Goal: Task Accomplishment & Management: Complete application form

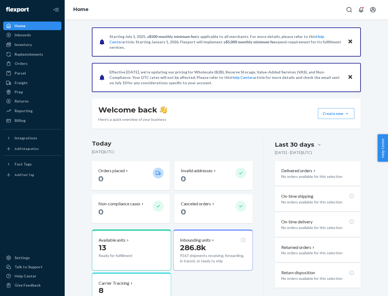
click at [347, 114] on button "Create new Create new inbound Create new order Create new product" at bounding box center [336, 113] width 36 height 11
click at [32, 35] on div "Inbounds" at bounding box center [32, 35] width 57 height 8
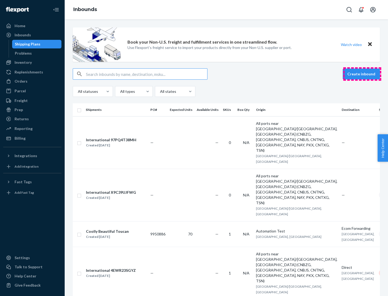
click at [362, 74] on button "Create inbound" at bounding box center [361, 74] width 37 height 11
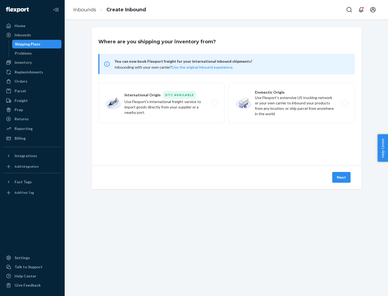
click at [292, 103] on label "Domestic Origin Use Flexport’s extensive US trucking network or your own carrie…" at bounding box center [292, 103] width 126 height 40
click at [345, 103] on input "Domestic Origin Use Flexport’s extensive US trucking network or your own carrie…" at bounding box center [347, 104] width 4 height 4
radio input "true"
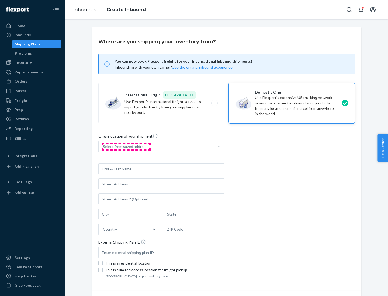
click at [126, 147] on div "Select from saved addresses" at bounding box center [127, 146] width 48 height 5
click at [103, 147] on input "Select from saved addresses" at bounding box center [103, 146] width 1 height 5
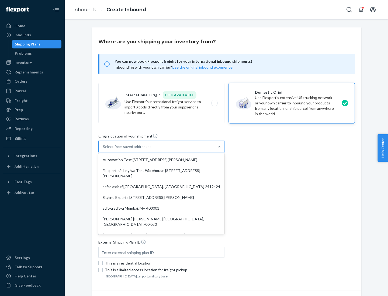
scroll to position [2, 0]
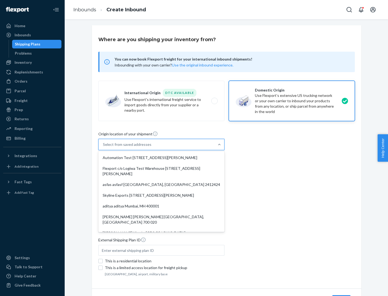
click at [161, 158] on div "Automation Test [STREET_ADDRESS][PERSON_NAME]" at bounding box center [161, 157] width 124 height 11
click at [103, 147] on input "option Automation Test [STREET_ADDRESS][PERSON_NAME]. 9 results available. Use …" at bounding box center [103, 144] width 1 height 5
type input "Automation Test"
type input "9th Floor"
type input "[GEOGRAPHIC_DATA]"
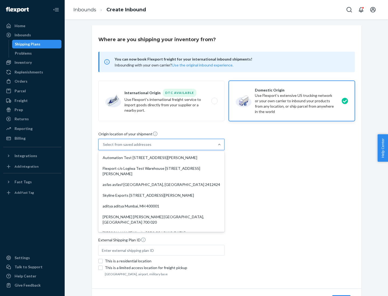
type input "CA"
type input "94104"
type input "[STREET_ADDRESS][PERSON_NAME]"
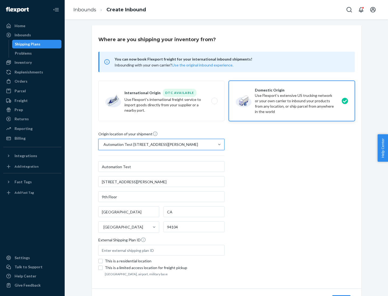
scroll to position [32, 0]
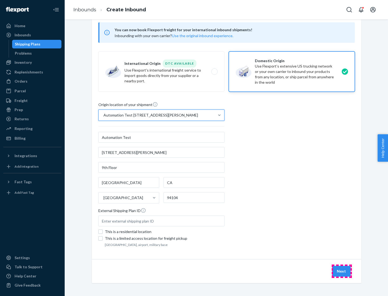
click at [342, 272] on button "Next" at bounding box center [341, 271] width 18 height 11
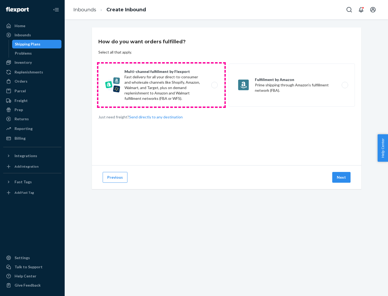
click at [161, 85] on label "Multi-channel fulfillment by Flexport Fast delivery for all your direct-to-cons…" at bounding box center [161, 85] width 126 height 43
click at [214, 85] on input "Multi-channel fulfillment by Flexport Fast delivery for all your direct-to-cons…" at bounding box center [216, 86] width 4 height 4
radio input "true"
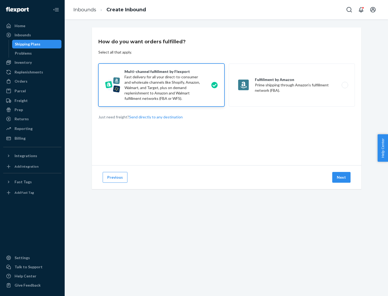
click at [342, 178] on button "Next" at bounding box center [341, 177] width 18 height 11
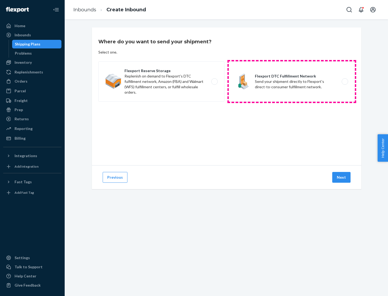
click at [292, 82] on label "Flexport DTC Fulfillment Network Send your shipment directly to Flexport's dire…" at bounding box center [292, 81] width 126 height 40
click at [345, 82] on input "Flexport DTC Fulfillment Network Send your shipment directly to Flexport's dire…" at bounding box center [347, 82] width 4 height 4
radio input "true"
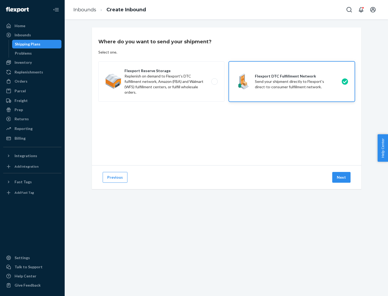
click at [342, 178] on button "Next" at bounding box center [341, 177] width 18 height 11
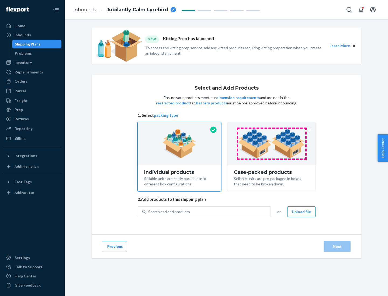
click at [272, 144] on img at bounding box center [271, 144] width 67 height 30
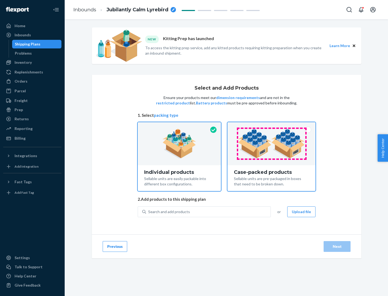
click at [272, 126] on input "Case-packed products Sellable units are pre-packaged in boxes that need to be b…" at bounding box center [272, 124] width 4 height 4
radio input "true"
radio input "false"
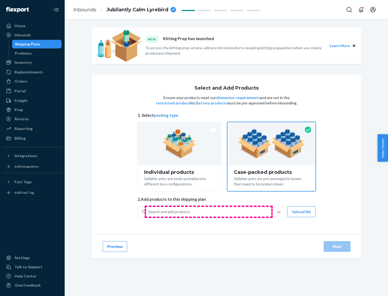
click at [209, 212] on div "Search and add products" at bounding box center [208, 212] width 124 height 10
click at [149, 212] on input "Search and add products" at bounding box center [148, 211] width 1 height 5
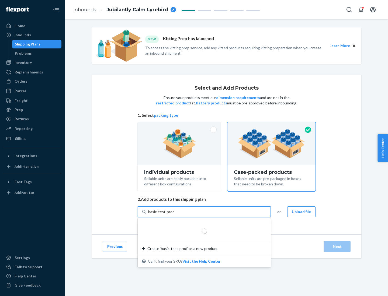
type input "basic-test-product-1"
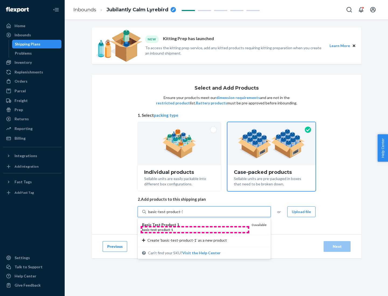
click at [195, 230] on div "basic - test - product - 1" at bounding box center [194, 230] width 105 height 5
click at [183, 215] on input "basic-test-product-1" at bounding box center [165, 211] width 34 height 5
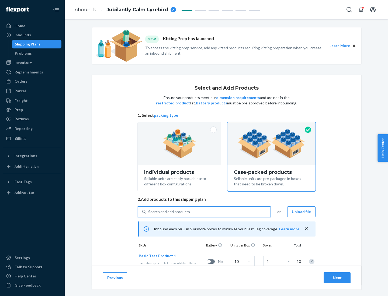
scroll to position [19, 0]
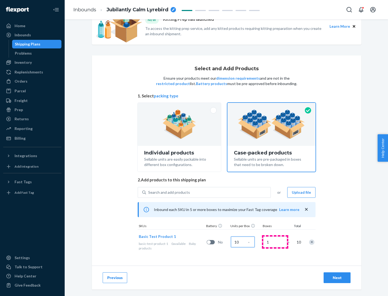
type input "10"
type input "7"
click at [337, 278] on div "Next" at bounding box center [337, 277] width 18 height 5
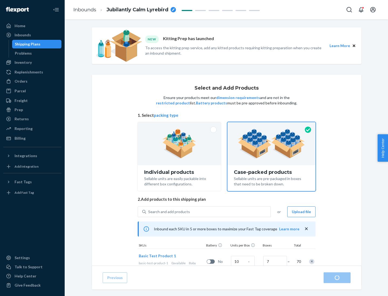
radio input "true"
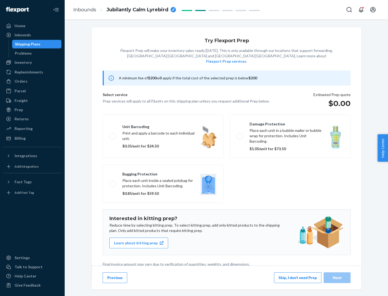
scroll to position [1, 0]
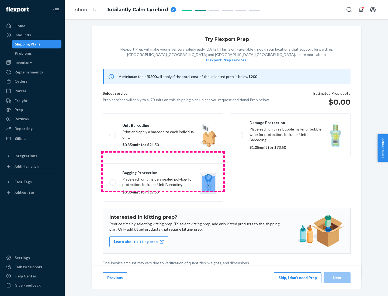
click at [163, 172] on label "Bagging protection Place each unit inside a sealed polybag for protection. Incl…" at bounding box center [163, 183] width 121 height 38
click at [113, 181] on input "Bagging protection Place each unit inside a sealed polybag for protection. Incl…" at bounding box center [111, 183] width 4 height 4
checkbox input "true"
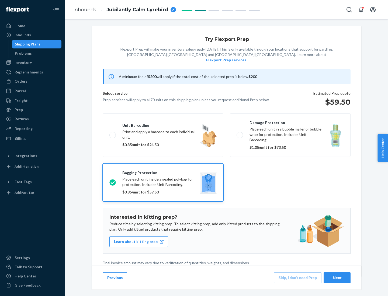
click at [337, 278] on div "Next" at bounding box center [337, 277] width 18 height 5
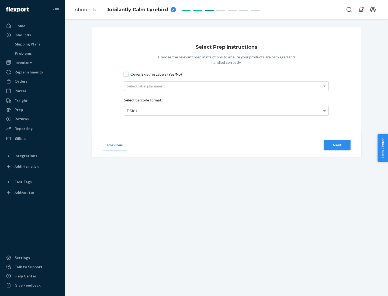
click at [126, 74] on input "Cover Existing Labels (Yes/No)" at bounding box center [126, 74] width 4 height 4
checkbox input "true"
click at [226, 86] on div "Select label placement" at bounding box center [226, 86] width 204 height 9
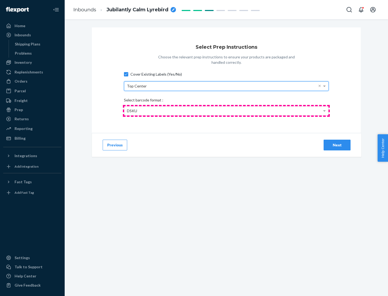
click at [226, 111] on div "DSKU" at bounding box center [226, 110] width 204 height 9
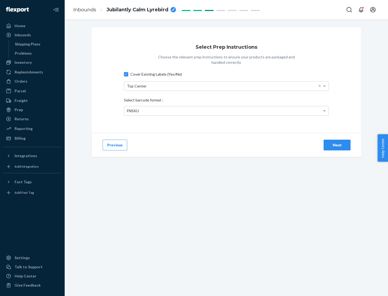
click at [337, 145] on div "Next" at bounding box center [337, 145] width 18 height 5
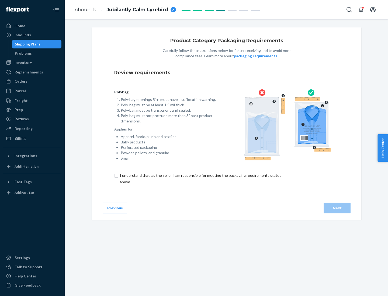
click at [200, 179] on input "checkbox" at bounding box center [203, 178] width 179 height 13
checkbox input "true"
click at [337, 208] on div "Next" at bounding box center [337, 208] width 18 height 5
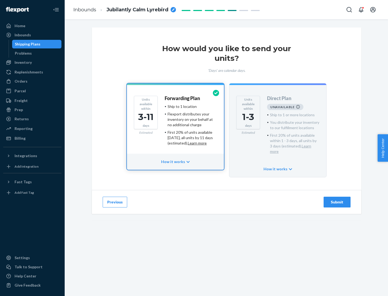
click at [183, 98] on h4 "Forwarding Plan" at bounding box center [182, 98] width 35 height 5
click at [337, 200] on div "Submit" at bounding box center [337, 202] width 18 height 5
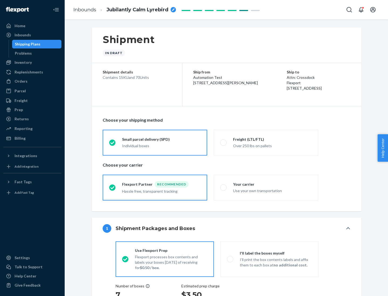
radio input "true"
radio input "false"
radio input "true"
radio input "false"
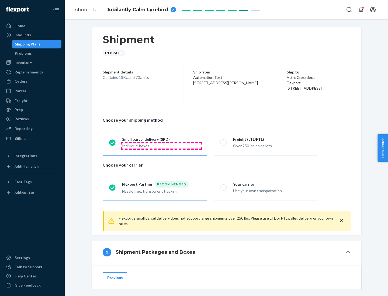
click at [161, 146] on div "Individual boxes" at bounding box center [161, 145] width 79 height 5
click at [113, 144] on input "Small parcel delivery (SPD) Individual boxes" at bounding box center [111, 143] width 4 height 4
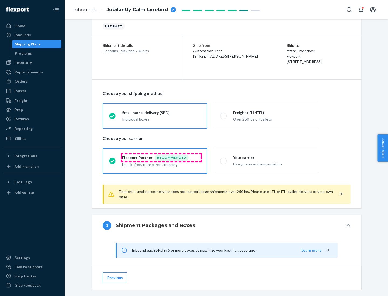
click at [161, 158] on div "Recommended" at bounding box center [172, 158] width 34 height 6
click at [113, 159] on input "Flexport Partner Recommended Hassle free, transparent tracking" at bounding box center [111, 161] width 4 height 4
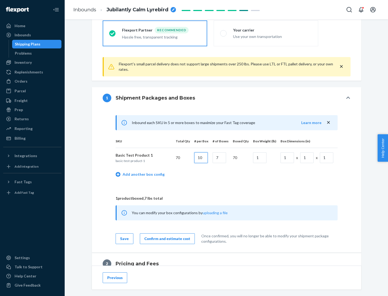
type input "10"
type input "7"
type input "1"
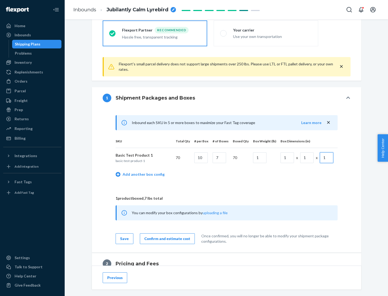
scroll to position [235, 0]
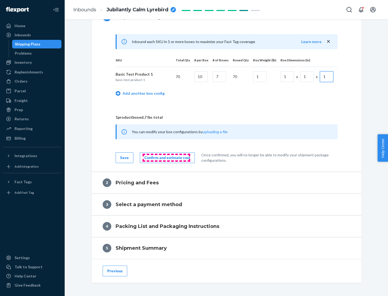
type input "1"
click at [166, 158] on div "Confirm and estimate cost" at bounding box center [167, 157] width 46 height 5
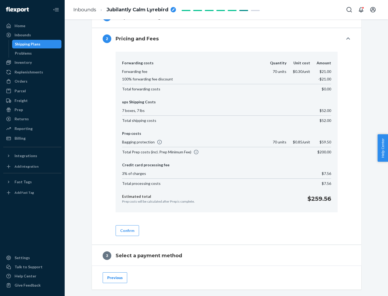
scroll to position [308, 0]
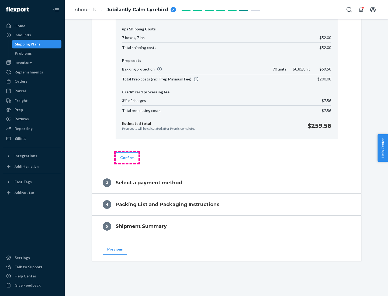
click at [127, 158] on button "Confirm" at bounding box center [127, 157] width 23 height 11
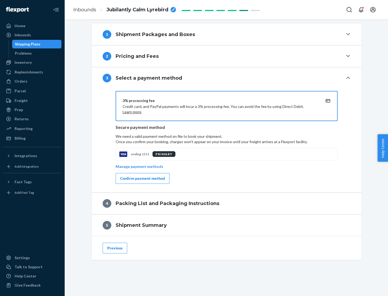
scroll to position [218, 0]
click at [142, 179] on div "Confirm payment method" at bounding box center [142, 178] width 45 height 5
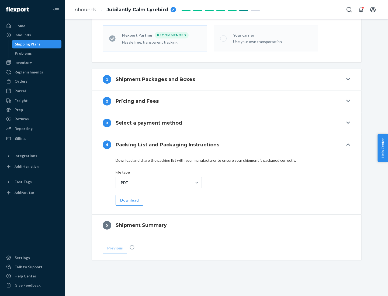
scroll to position [149, 0]
click at [129, 200] on button "Download" at bounding box center [130, 200] width 28 height 11
